Goal: Task Accomplishment & Management: Manage account settings

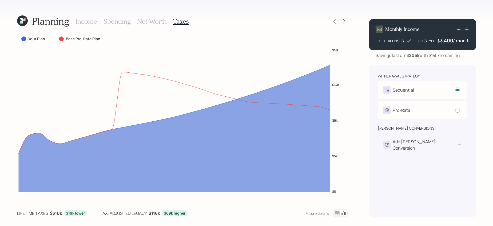
click at [41, 39] on label "Your Plan" at bounding box center [36, 38] width 17 height 5
click at [64, 39] on div "Base Pro-Rata Plan" at bounding box center [80, 38] width 42 height 5
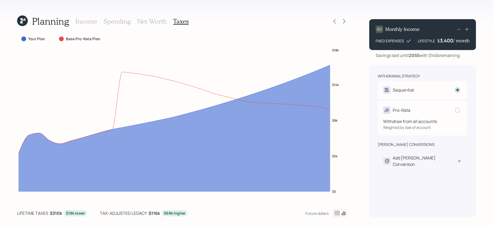
click at [386, 112] on icon at bounding box center [387, 111] width 6 height 6
radio input "false"
radio input "true"
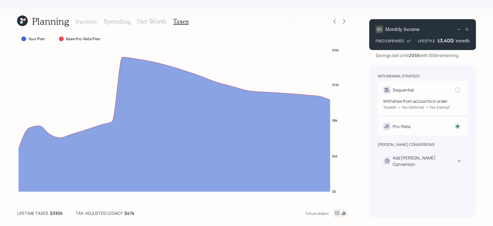
click at [401, 95] on div "Withdraw from accounts in order: Taxable → Tax-Deferred → Tax-Exempt" at bounding box center [422, 102] width 79 height 16
radio input "true"
radio input "false"
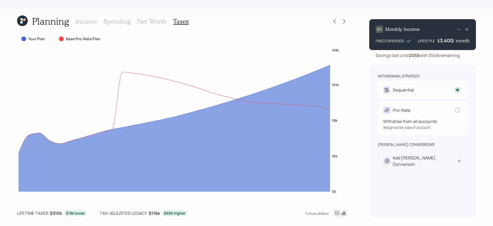
click at [407, 124] on div "Withdraw from all accounts" at bounding box center [422, 121] width 79 height 6
radio input "false"
radio input "true"
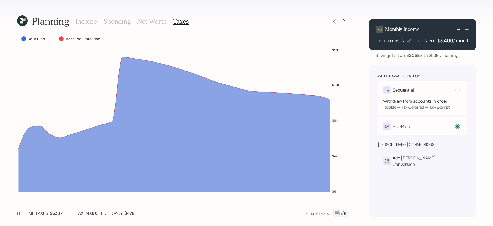
click at [419, 95] on div "Withdraw from accounts in order: Taxable → Tax-Deferred → Tax-Exempt" at bounding box center [422, 102] width 79 height 16
radio input "true"
radio input "false"
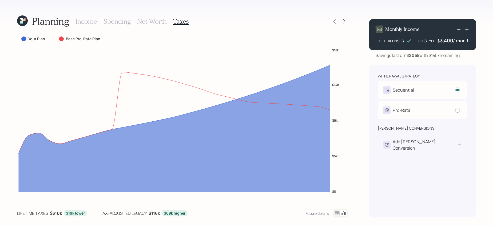
click at [157, 22] on h3 "Net Worth" at bounding box center [152, 22] width 30 height 8
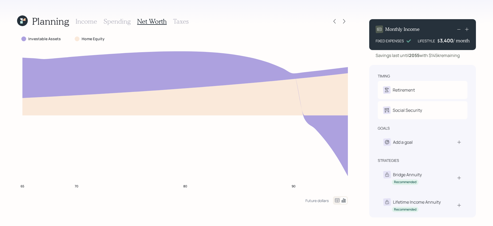
click at [126, 21] on h3 "Spending" at bounding box center [117, 22] width 27 height 8
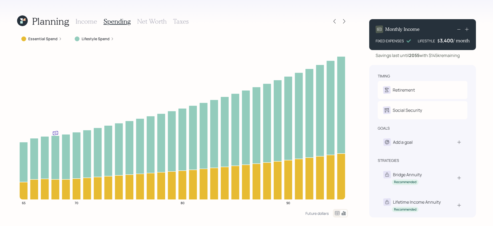
click at [96, 23] on h3 "Income" at bounding box center [86, 22] width 22 height 8
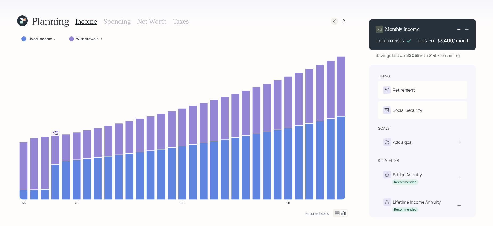
click at [334, 22] on icon at bounding box center [334, 21] width 5 height 5
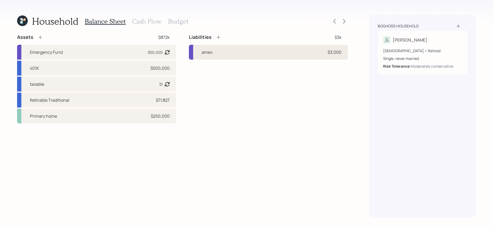
click at [281, 55] on div "amex $3,000" at bounding box center [268, 52] width 159 height 15
select select "credit_card"
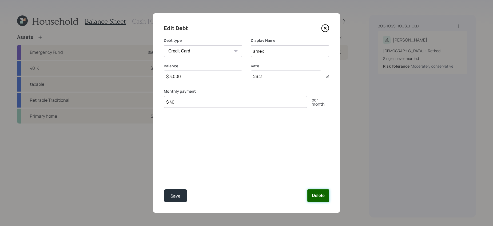
click at [314, 196] on button "Delete" at bounding box center [318, 196] width 22 height 13
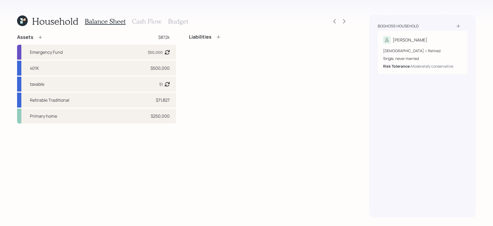
click at [149, 22] on h3 "Cash Flow" at bounding box center [147, 22] width 30 height 8
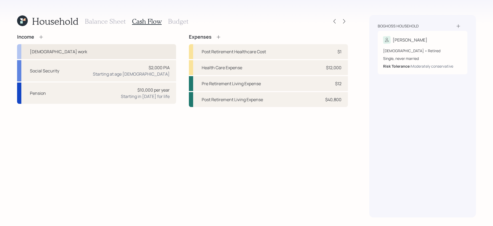
click at [119, 49] on div "[DEMOGRAPHIC_DATA] work" at bounding box center [96, 51] width 159 height 15
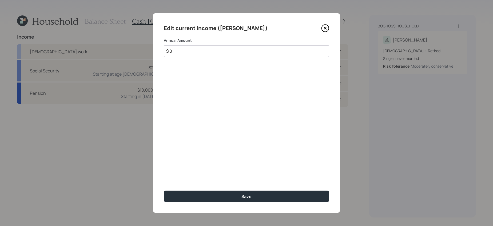
click at [324, 28] on icon at bounding box center [325, 28] width 8 height 8
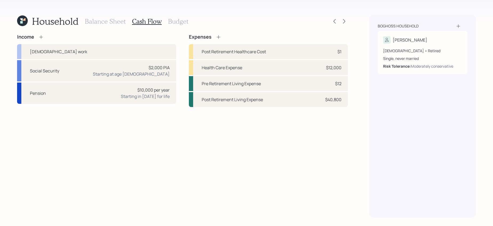
click at [182, 24] on h3 "Budget" at bounding box center [178, 22] width 20 height 8
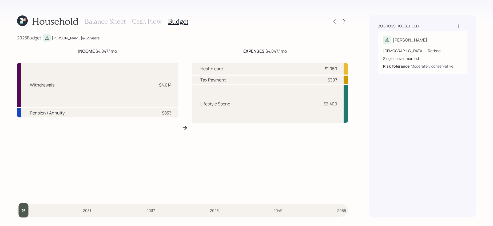
click at [115, 21] on h3 "Balance Sheet" at bounding box center [105, 22] width 41 height 8
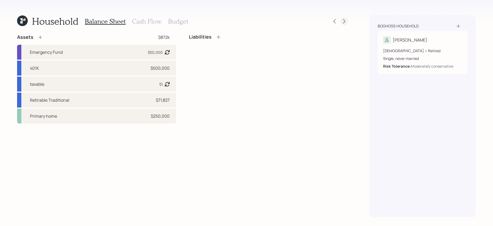
click at [341, 22] on div at bounding box center [343, 21] width 7 height 7
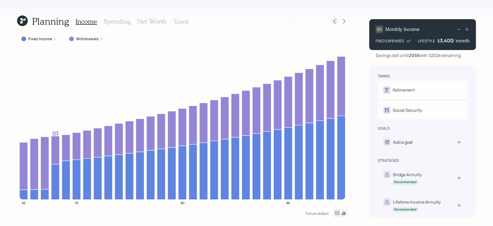
click at [334, 22] on icon at bounding box center [334, 21] width 2 height 5
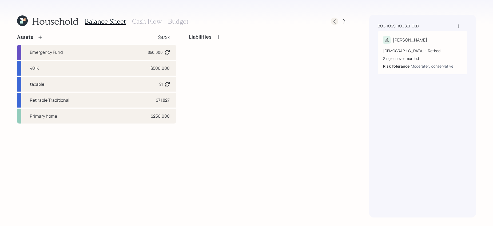
click at [334, 22] on icon at bounding box center [334, 21] width 2 height 5
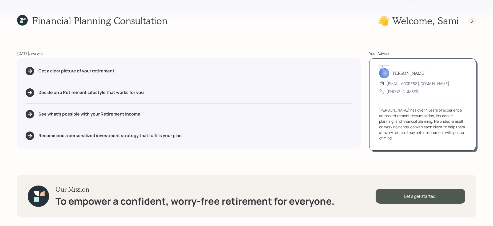
click at [472, 22] on icon at bounding box center [471, 20] width 5 height 5
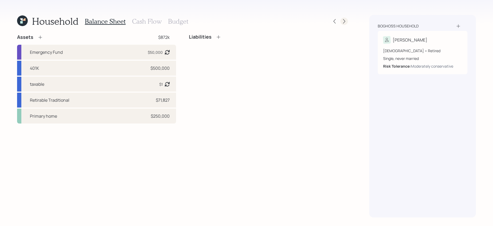
click at [344, 22] on icon at bounding box center [344, 21] width 2 height 5
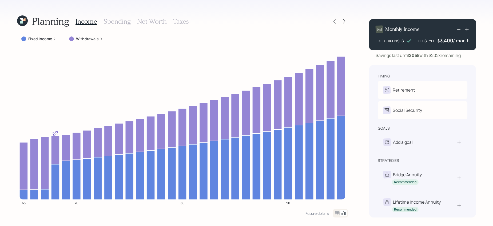
click at [344, 22] on icon at bounding box center [344, 21] width 2 height 5
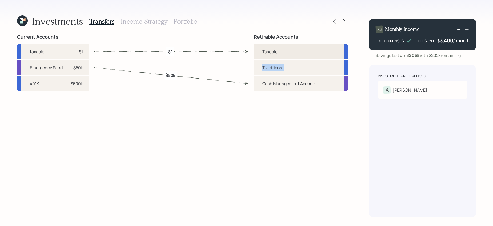
drag, startPoint x: 262, startPoint y: 81, endPoint x: 268, endPoint y: 55, distance: 26.5
click at [266, 58] on div "Taxable Traditional Cash Management Account" at bounding box center [301, 67] width 94 height 47
drag, startPoint x: 274, startPoint y: 52, endPoint x: 282, endPoint y: 67, distance: 17.4
click at [278, 65] on div "Taxable Traditional Cash Management Account" at bounding box center [301, 67] width 94 height 47
drag, startPoint x: 347, startPoint y: 61, endPoint x: 347, endPoint y: 67, distance: 6.1
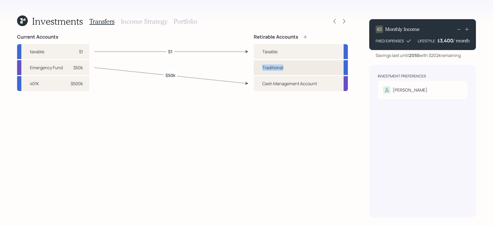
click at [347, 67] on div "Taxable Traditional Cash Management Account" at bounding box center [301, 67] width 94 height 47
drag, startPoint x: 199, startPoint y: 52, endPoint x: 197, endPoint y: 56, distance: 4.4
click at [197, 56] on div "Current Accounts taxable $1 Emergency Fund $50k 401K $500k Retirable Accounts T…" at bounding box center [182, 126] width 331 height 184
click at [344, 21] on icon at bounding box center [343, 21] width 5 height 5
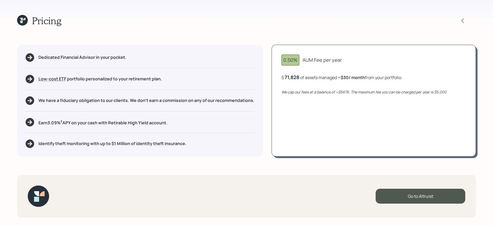
click at [293, 61] on div "0.50%" at bounding box center [290, 60] width 14 height 7
click at [397, 192] on div "Go to Altruist" at bounding box center [421, 196] width 90 height 15
drag, startPoint x: 238, startPoint y: 67, endPoint x: 238, endPoint y: 77, distance: 9.9
click at [238, 77] on div "Dedicated Financial Advisor in your pocket. Low-cost ETF Retirable uses diversi…" at bounding box center [140, 101] width 246 height 112
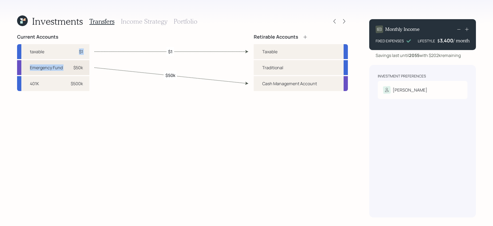
drag, startPoint x: 73, startPoint y: 54, endPoint x: 73, endPoint y: 67, distance: 12.3
click at [73, 67] on div "taxable $1 Emergency Fund $50k 401K $500k" at bounding box center [53, 67] width 72 height 47
click at [73, 67] on div "$50k" at bounding box center [75, 68] width 16 height 6
click at [169, 67] on div "Current Accounts taxable $1 Emergency Fund $50k 401K $500k Retirable Accounts T…" at bounding box center [182, 126] width 331 height 184
drag, startPoint x: 89, startPoint y: 84, endPoint x: 154, endPoint y: 75, distance: 65.2
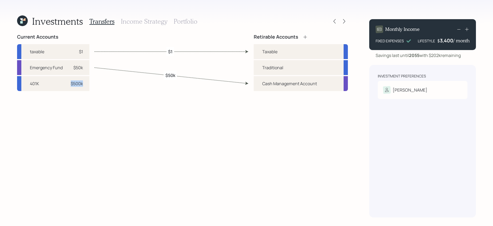
click at [155, 75] on div "Current Accounts taxable $1 Emergency Fund $50k 401K $500k Retirable Accounts T…" at bounding box center [182, 126] width 331 height 184
click at [86, 83] on div "401K $500k" at bounding box center [53, 83] width 72 height 15
click at [255, 67] on div "Traditional" at bounding box center [301, 67] width 94 height 15
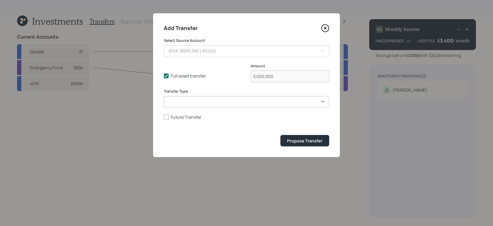
click at [324, 28] on icon at bounding box center [325, 28] width 8 height 8
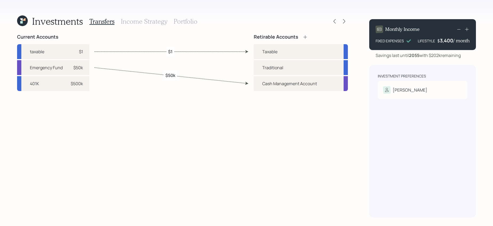
click at [136, 20] on h3 "Income Strategy" at bounding box center [144, 22] width 46 height 8
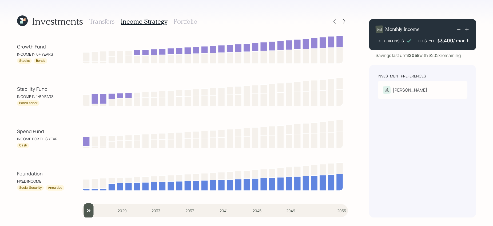
click at [337, 210] on input "slider" at bounding box center [215, 211] width 266 height 14
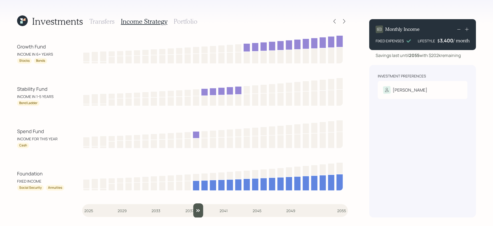
click at [192, 210] on input "slider" at bounding box center [215, 211] width 266 height 14
type input "2025"
click at [83, 213] on input "slider" at bounding box center [215, 211] width 266 height 14
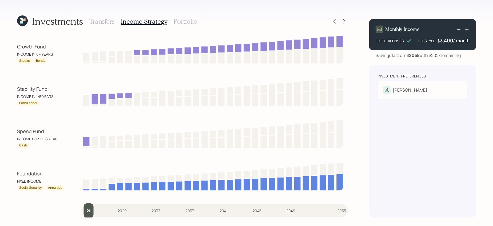
drag, startPoint x: 87, startPoint y: 210, endPoint x: 80, endPoint y: 210, distance: 7.8
click at [82, 210] on input "slider" at bounding box center [215, 211] width 266 height 14
click at [80, 210] on div "Growth Fund INCOME IN 6+ YEARS Stocks Bonds Stability Fund INCOME IN 1-5 YEARS …" at bounding box center [182, 126] width 331 height 184
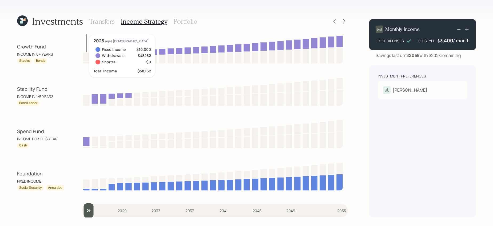
click at [89, 58] on icon at bounding box center [86, 57] width 7 height 9
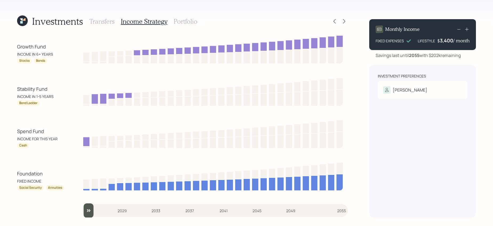
click at [178, 21] on h3 "Portfolio" at bounding box center [186, 22] width 24 height 8
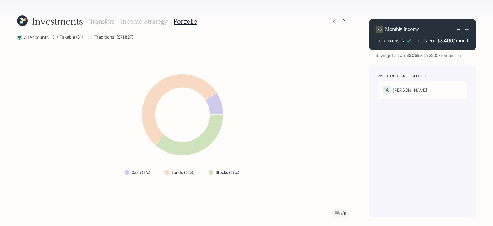
click at [73, 37] on label "Taxable ($1)" at bounding box center [68, 37] width 30 height 6
click at [53, 37] on input "Taxable ($1)" at bounding box center [53, 37] width 0 height 0
radio input "true"
radio input "false"
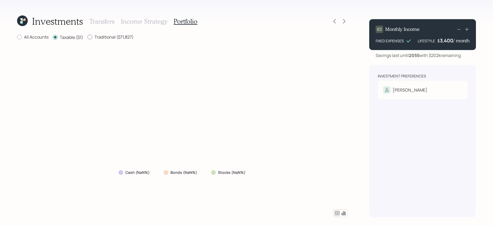
click at [97, 38] on label "Traditional ($71,827)" at bounding box center [110, 37] width 46 height 6
click at [87, 37] on input "Traditional ($71,827)" at bounding box center [87, 37] width 0 height 0
radio input "true"
radio input "false"
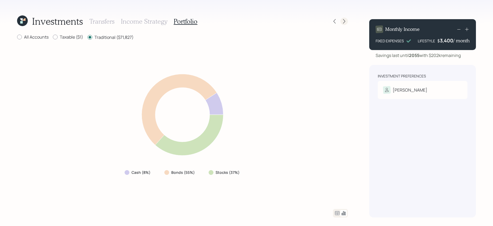
click at [346, 21] on icon at bounding box center [343, 21] width 5 height 5
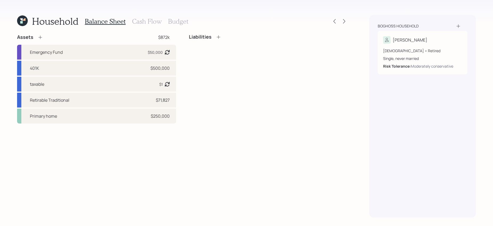
select select "credit_card"
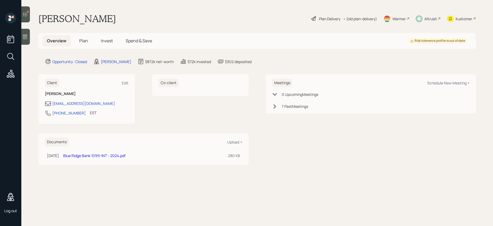
click at [13, 55] on icon at bounding box center [10, 56] width 6 height 6
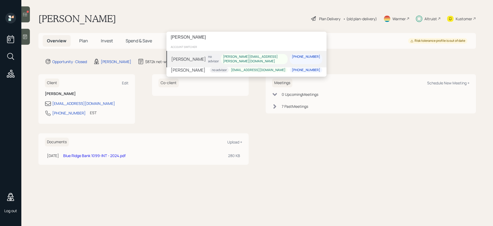
type input "silvestro"
click at [221, 55] on div "no advisor" at bounding box center [213, 59] width 15 height 10
